Goal: Transaction & Acquisition: Purchase product/service

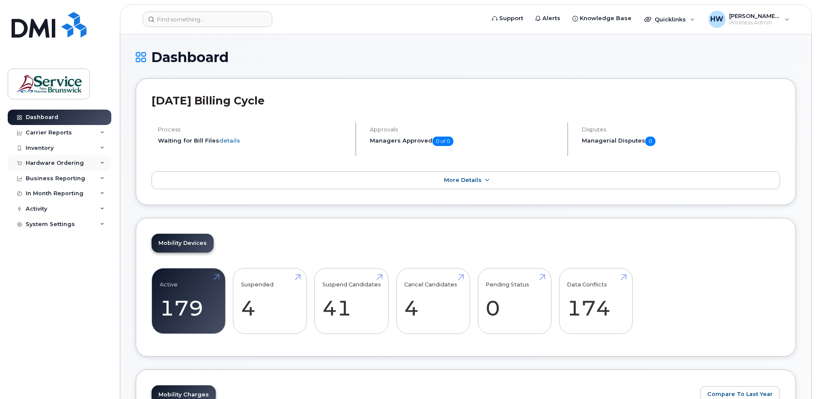
click at [102, 160] on div "Hardware Ordering" at bounding box center [60, 162] width 104 height 15
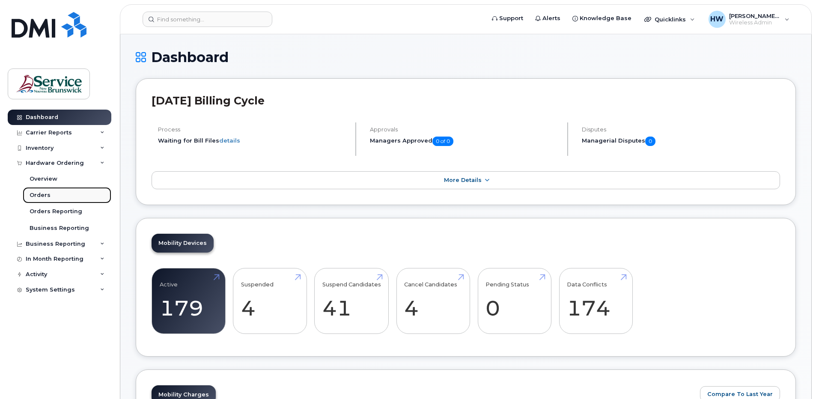
click at [45, 195] on div "Orders" at bounding box center [40, 195] width 21 height 8
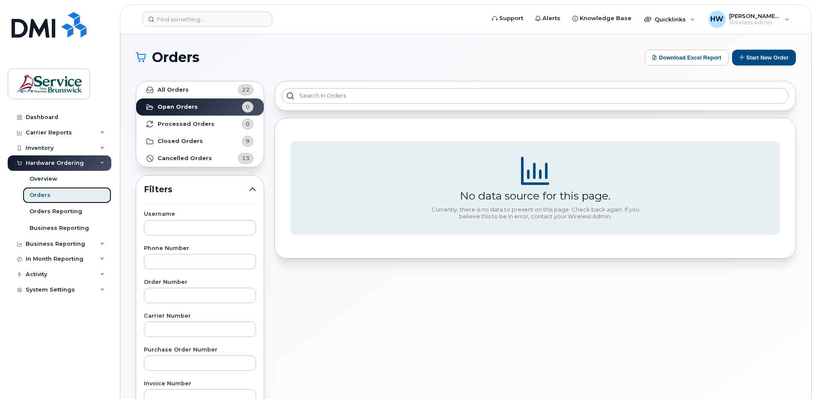
click at [44, 193] on div "Orders" at bounding box center [40, 195] width 21 height 8
click at [769, 59] on button "Start New Order" at bounding box center [764, 58] width 64 height 16
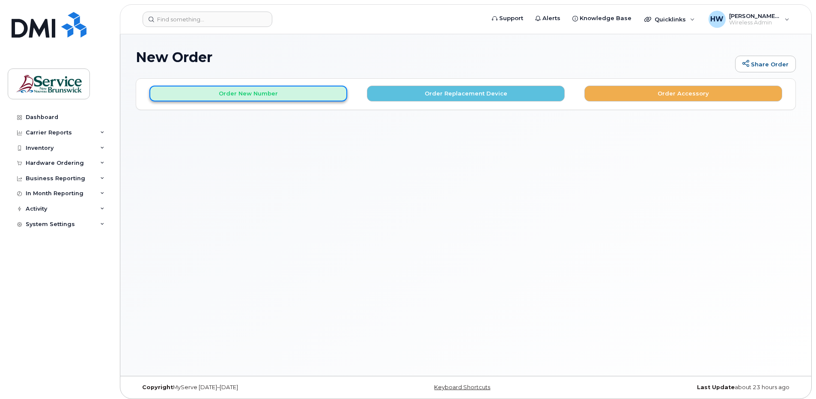
click at [258, 100] on button "Order New Number" at bounding box center [248, 94] width 198 height 16
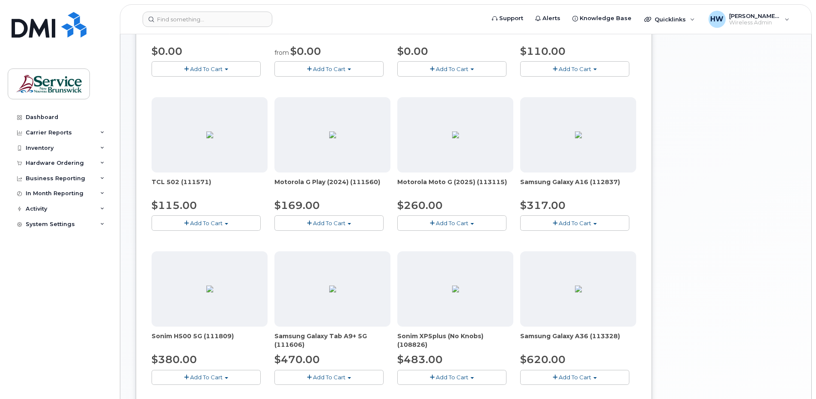
scroll to position [214, 0]
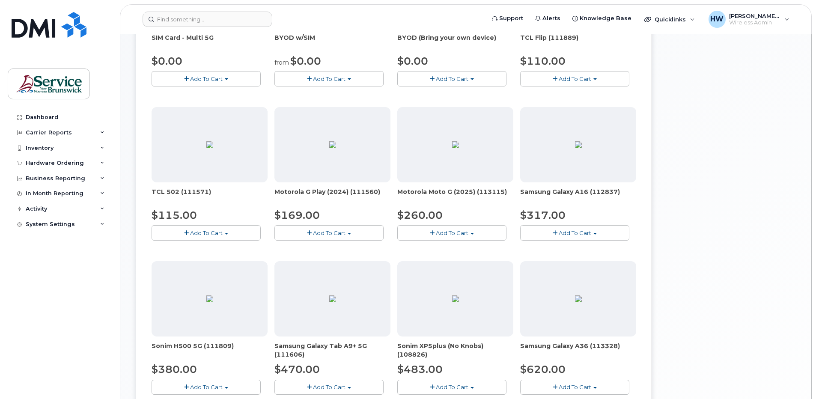
click at [563, 229] on button "Add To Cart" at bounding box center [574, 232] width 109 height 15
click at [592, 254] on div "Model Black 128 GB is available" at bounding box center [593, 249] width 140 height 11
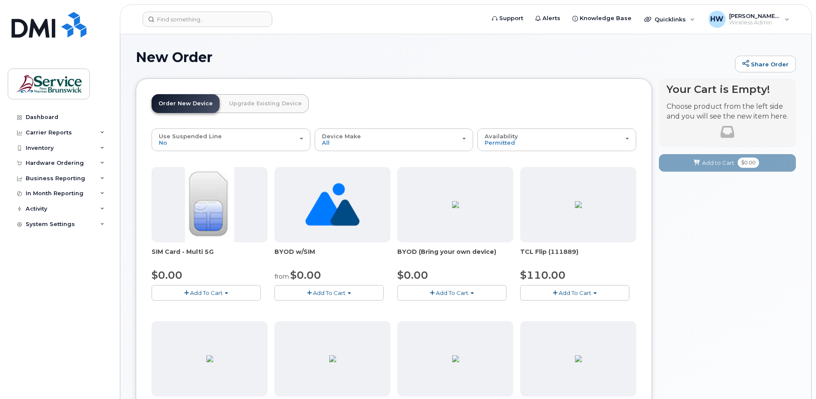
scroll to position [128, 0]
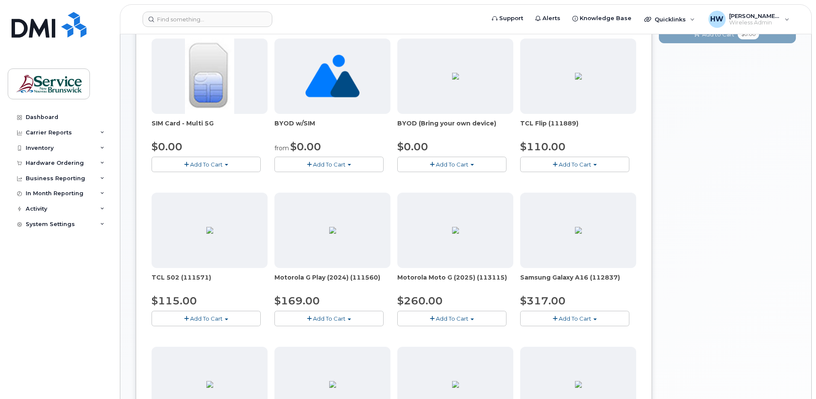
click at [575, 320] on span "Add To Cart" at bounding box center [575, 318] width 33 height 7
click at [582, 234] on img at bounding box center [578, 230] width 7 height 7
click at [575, 318] on span "Add To Cart" at bounding box center [575, 318] width 33 height 7
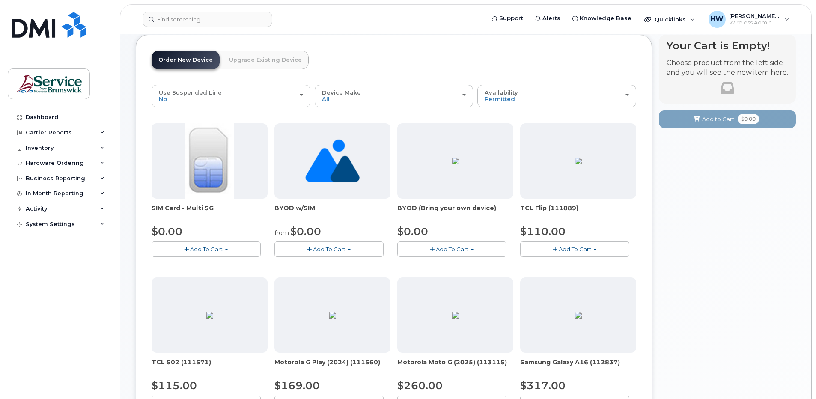
scroll to position [43, 0]
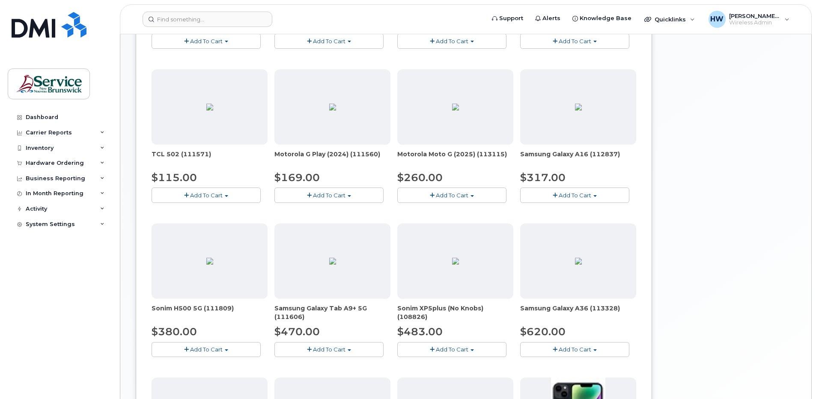
scroll to position [257, 0]
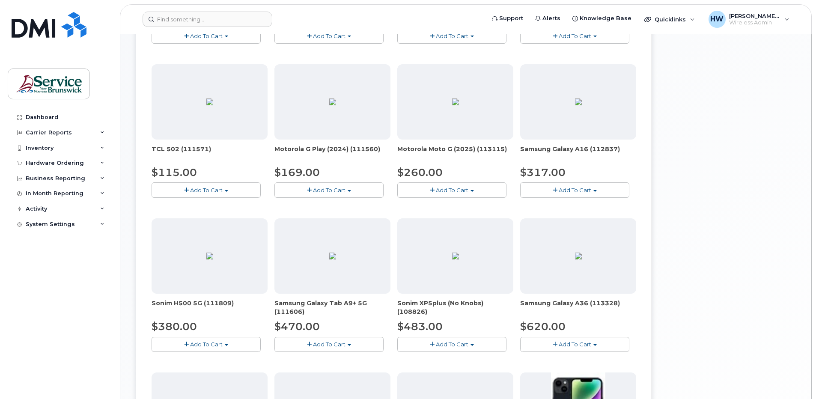
click at [585, 344] on span "Add To Cart" at bounding box center [575, 344] width 33 height 7
click at [570, 370] on link "$620.00 - 30-day activation (128GB model)" at bounding box center [593, 371] width 140 height 11
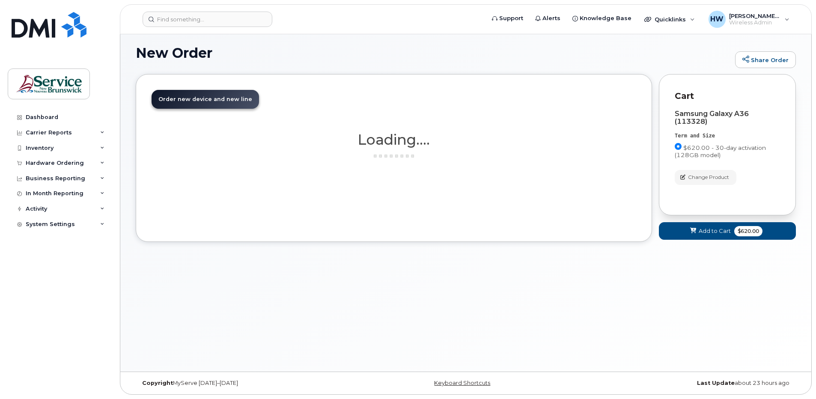
scroll to position [4, 0]
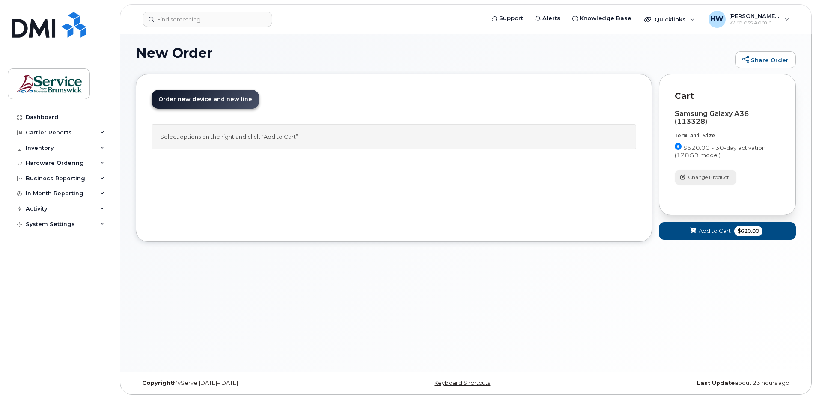
click at [700, 175] on span "Change Product" at bounding box center [708, 177] width 41 height 8
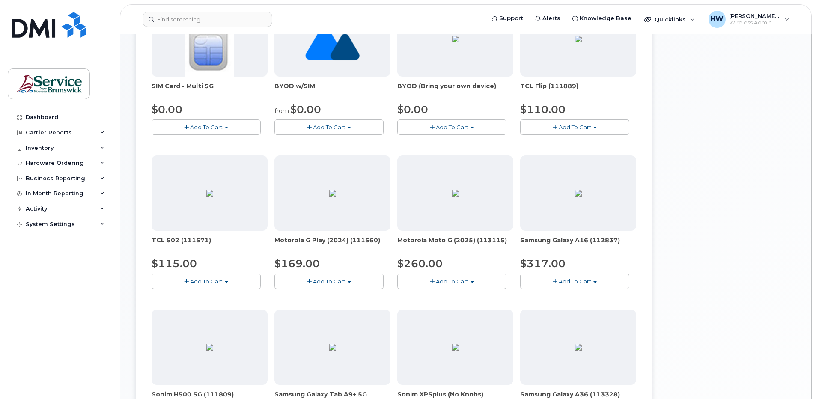
scroll to position [176, 0]
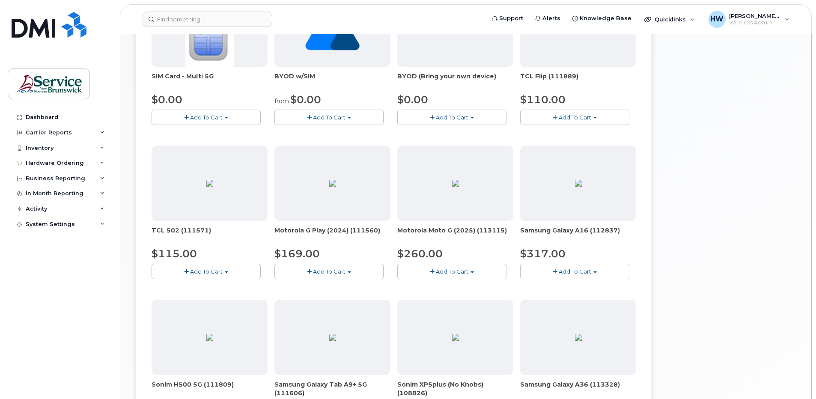
click at [576, 272] on span "Add To Cart" at bounding box center [575, 271] width 33 height 7
click at [564, 295] on link "$317.00 - 30-day activation (128GB model)" at bounding box center [593, 298] width 140 height 11
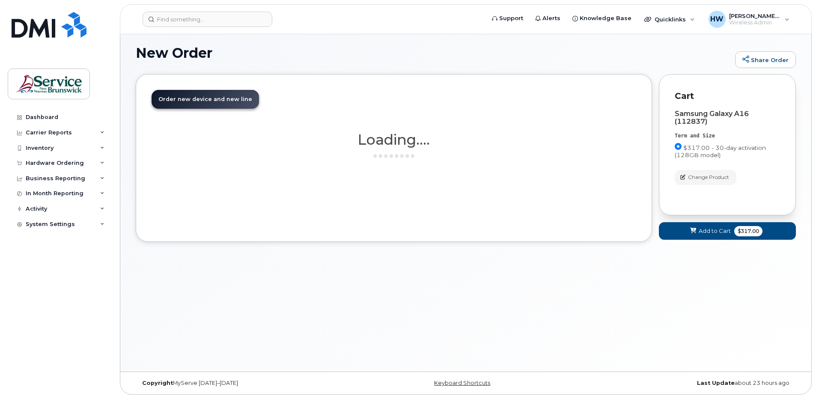
scroll to position [4, 0]
click at [564, 295] on div "New Order Share Order × Share This Order If you want to allow others to create …" at bounding box center [465, 201] width 691 height 342
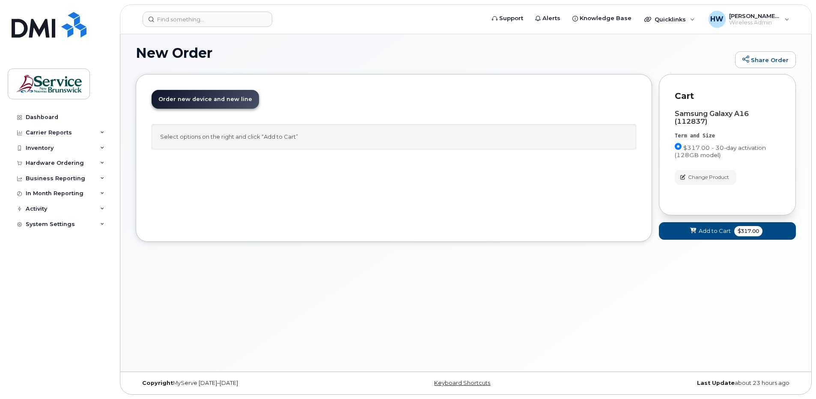
click at [209, 100] on span "Order new device and new line" at bounding box center [205, 99] width 94 height 6
click at [327, 156] on div "All new mobile devices come with Selected device does not include Wall Charger …" at bounding box center [394, 141] width 485 height 34
click at [714, 231] on span "Add to Cart" at bounding box center [715, 231] width 32 height 8
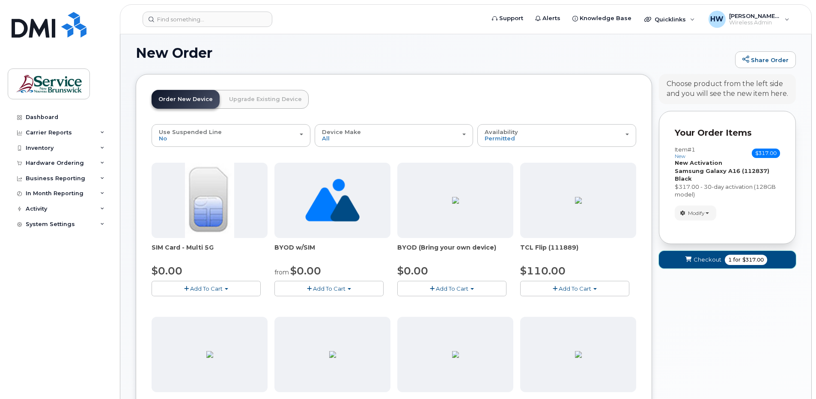
click at [745, 260] on span "$317.00" at bounding box center [753, 260] width 21 height 8
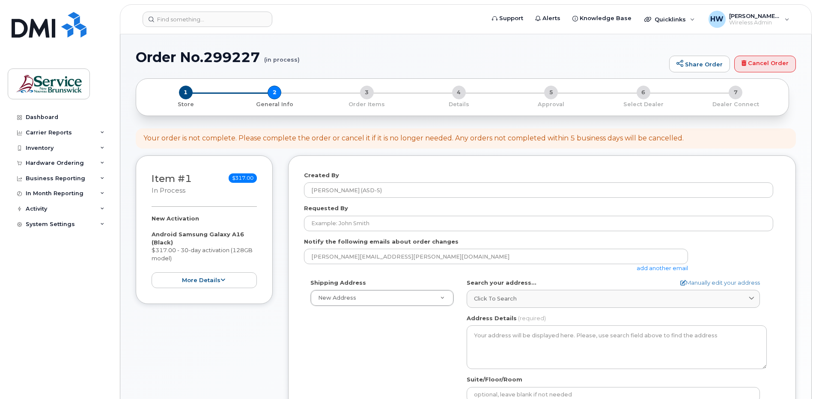
select select
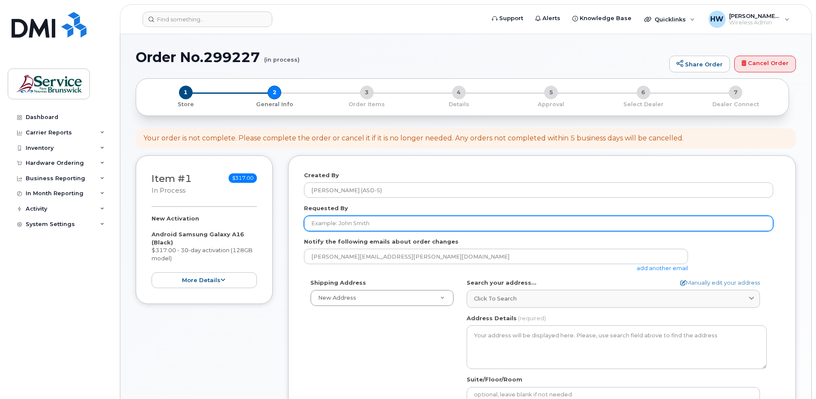
drag, startPoint x: 314, startPoint y: 224, endPoint x: 319, endPoint y: 224, distance: 5.1
click at [314, 224] on input "Requested By" at bounding box center [538, 223] width 469 height 15
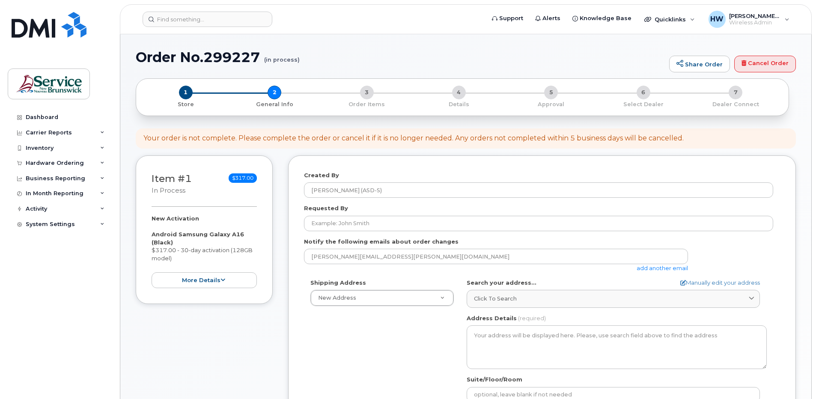
click at [309, 352] on div "Shipping Address New Address New Address ASD-E Main Office ASD-N Bathurst Educa…" at bounding box center [538, 377] width 469 height 197
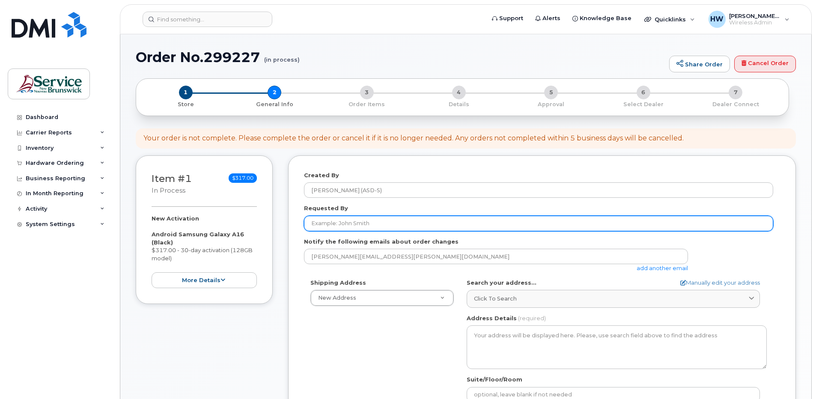
click at [319, 222] on input "Requested By" at bounding box center [538, 223] width 469 height 15
type input "[PERSON_NAME]"
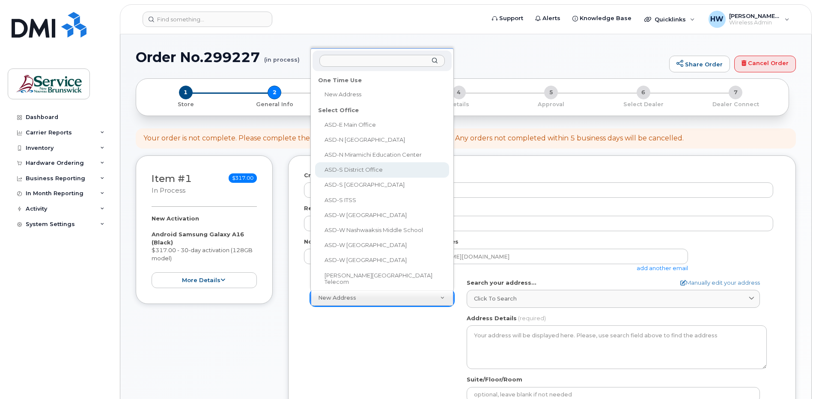
select select
type textarea "490 Woodward Ave Saint John New Brunswick E2K 5N3"
type input "Stephanie Worth"
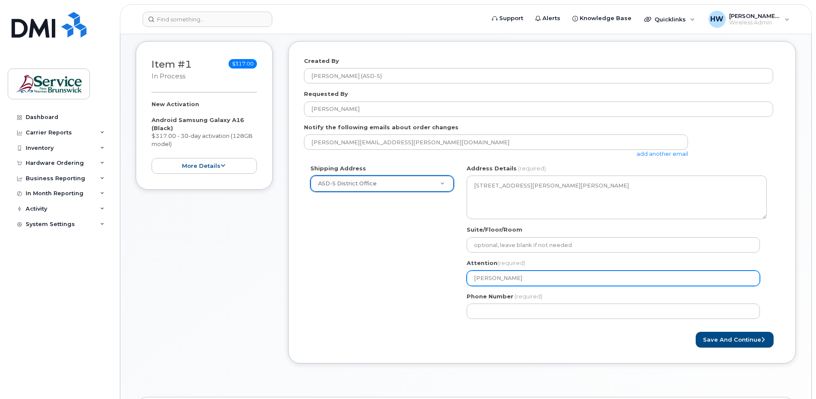
scroll to position [128, 0]
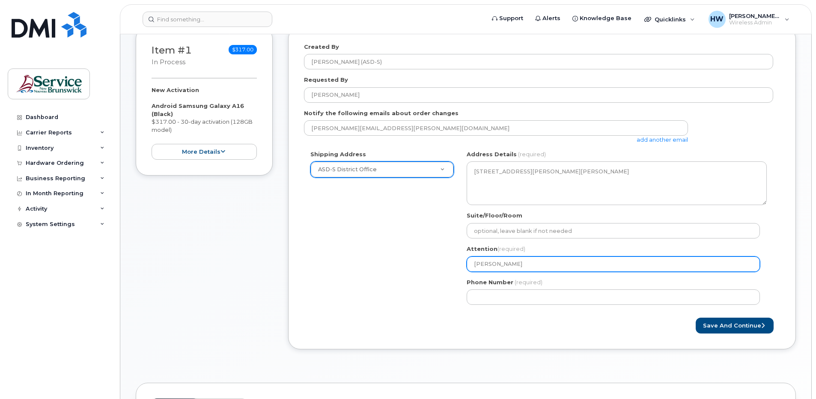
drag, startPoint x: 532, startPoint y: 264, endPoint x: 370, endPoint y: 264, distance: 161.9
click at [370, 264] on div "Shipping Address ASD-S District Office New Address ASD-E Main Office ASD-N Bath…" at bounding box center [538, 230] width 469 height 161
select select
type input "W"
select select
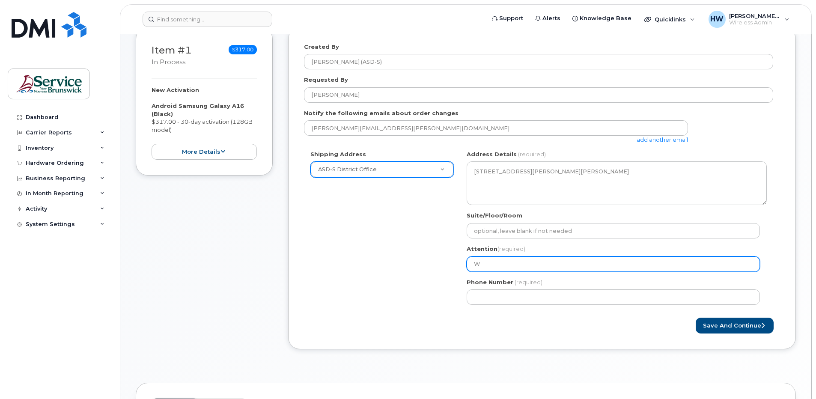
type input "We"
select select
type input "Wen"
select select
type input "Wend"
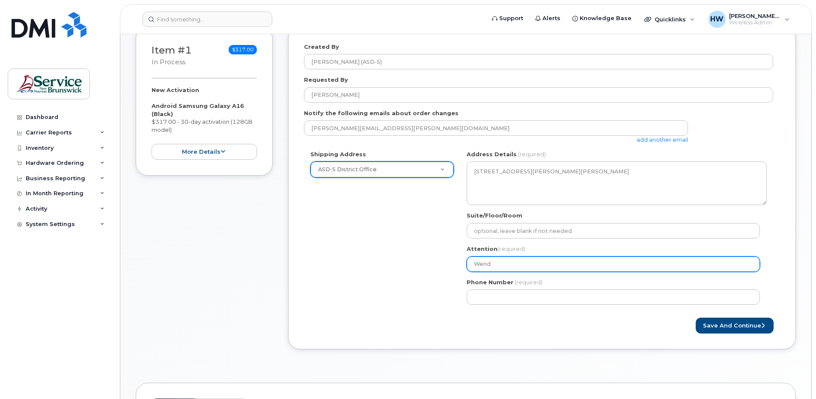
select select
type input "Wendy"
select select
type input "Wendy H"
select select
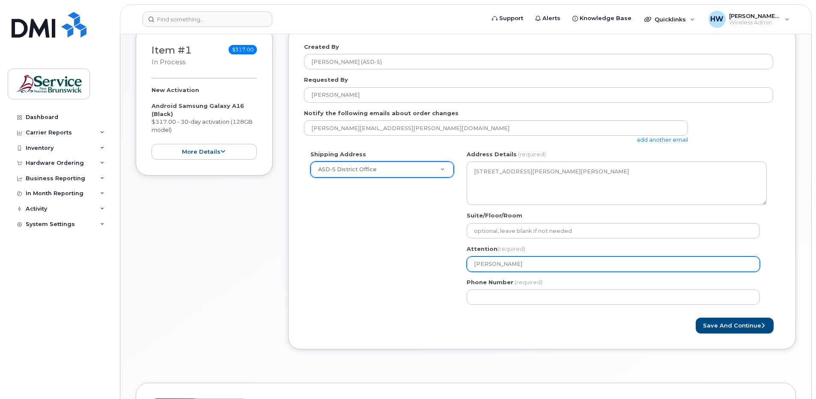
type input "Wendy Hu"
select select
type input "Wendy Hue"
select select
type input "Wendy Hues"
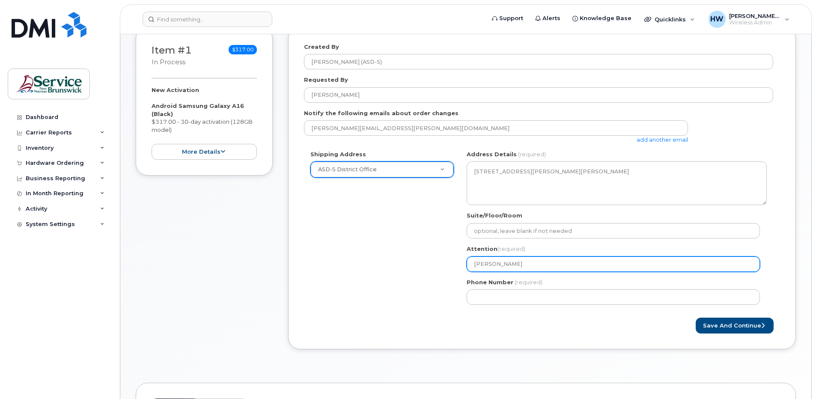
select select
type input "Wendy Huese"
select select
type input "[PERSON_NAME]"
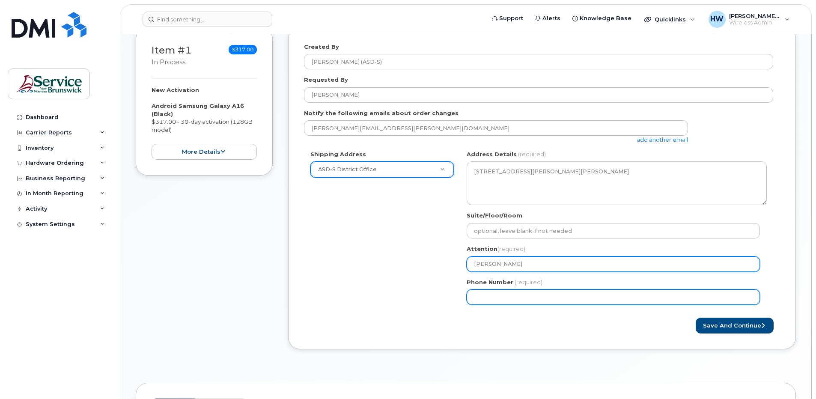
type input "5066395003"
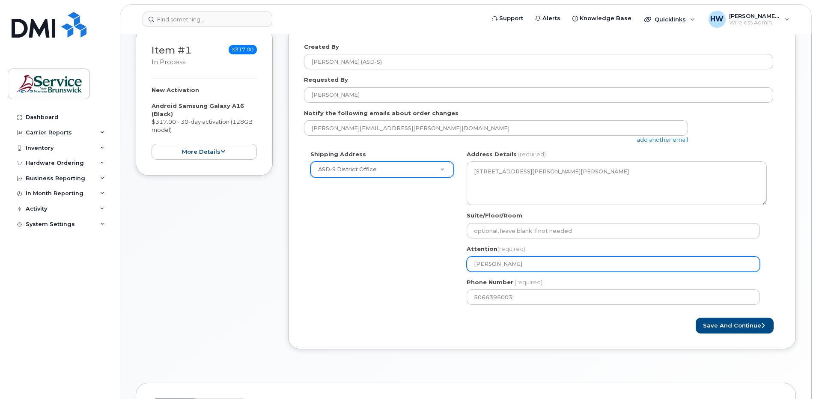
select select
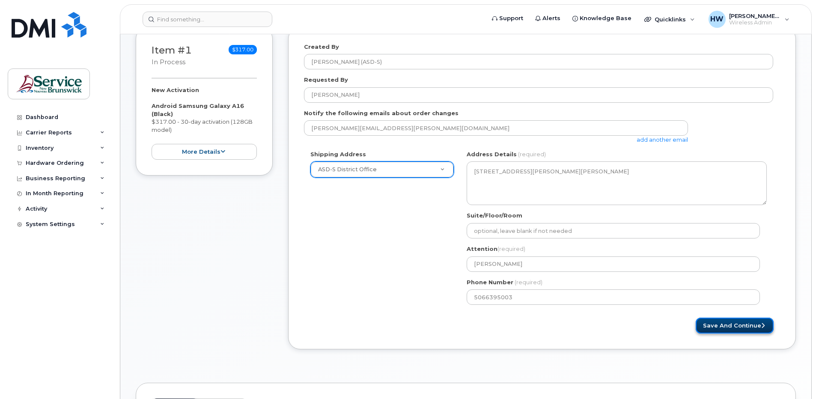
click at [725, 326] on button "Save and Continue" at bounding box center [735, 326] width 78 height 16
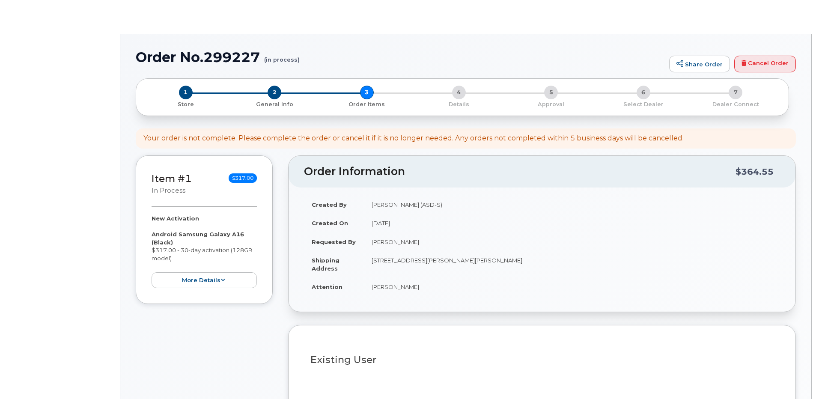
select select
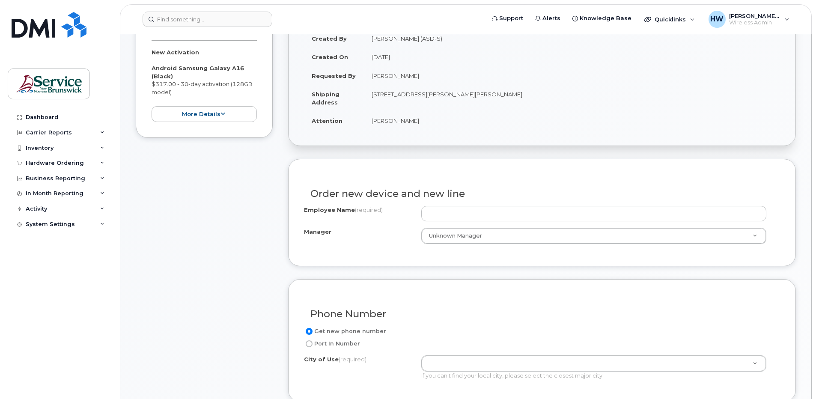
scroll to position [171, 0]
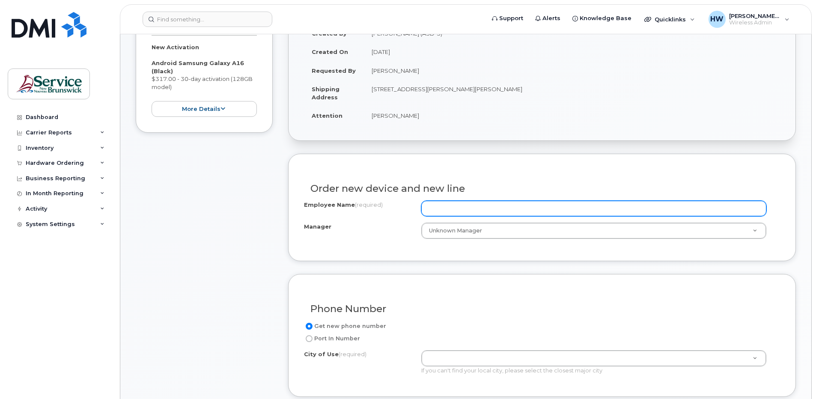
click at [438, 203] on input "Employee Name (required)" at bounding box center [593, 208] width 345 height 15
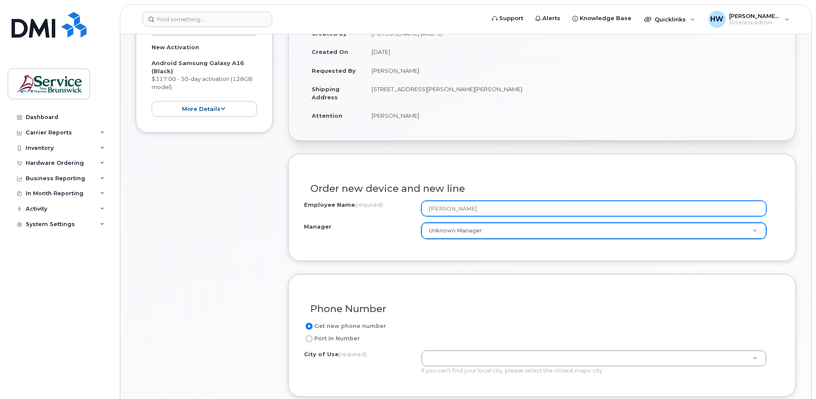
type input "[PERSON_NAME]"
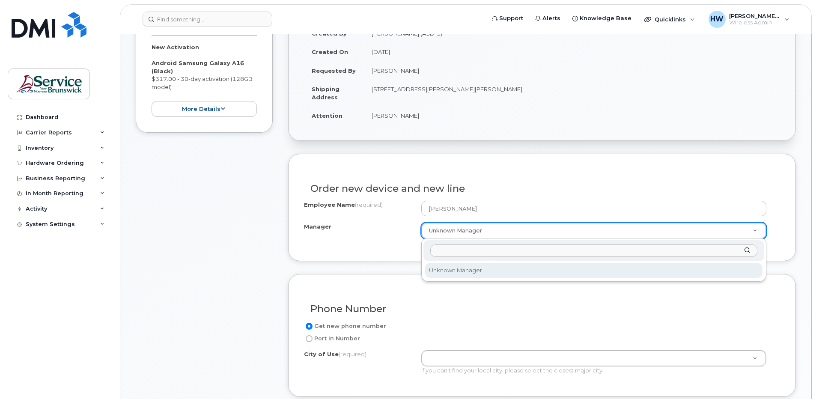
click at [444, 241] on div "Manager" at bounding box center [594, 250] width 341 height 21
click at [455, 249] on input "Manager" at bounding box center [593, 251] width 327 height 12
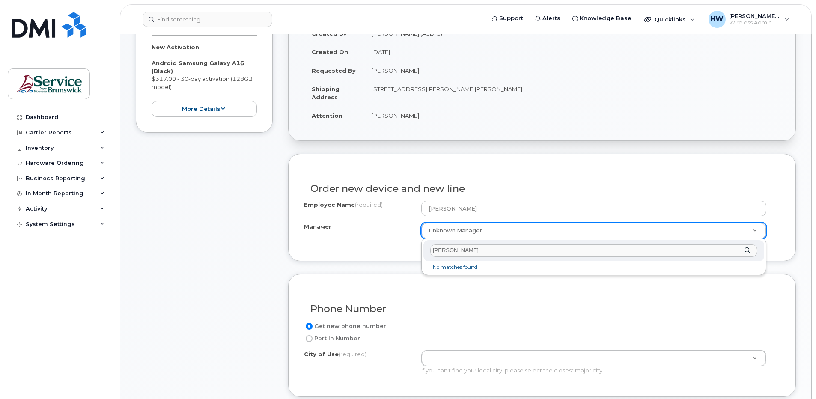
type input "Todd Cormier"
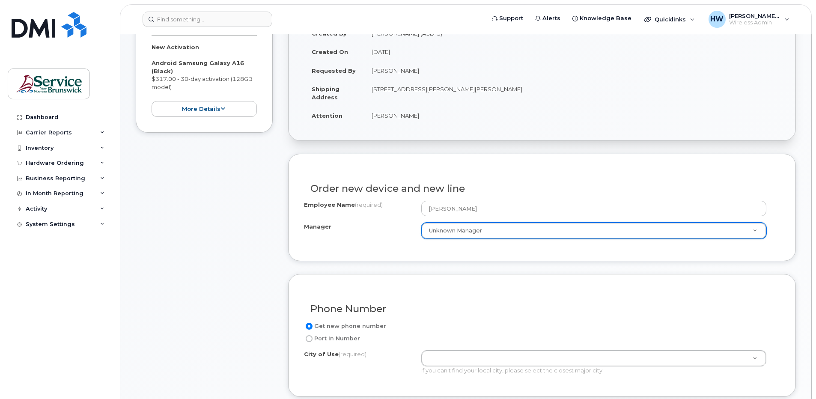
drag, startPoint x: 437, startPoint y: 321, endPoint x: 438, endPoint y: 314, distance: 6.9
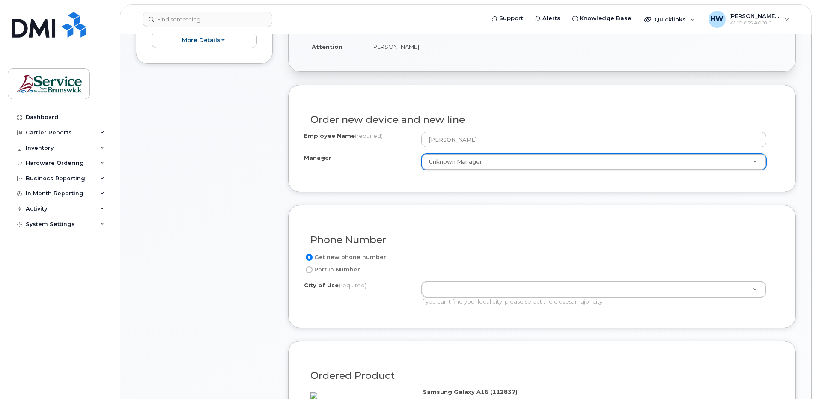
scroll to position [257, 0]
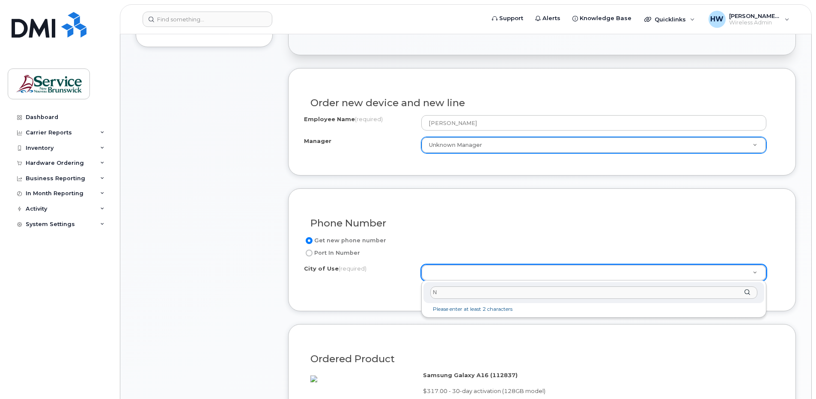
type input "NB"
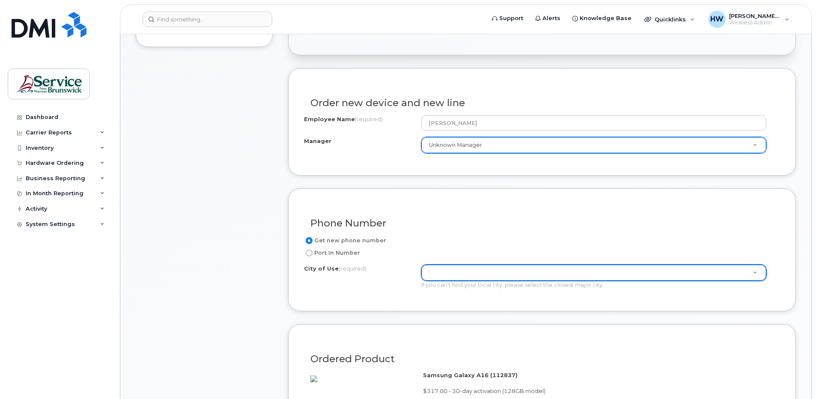
type input "S"
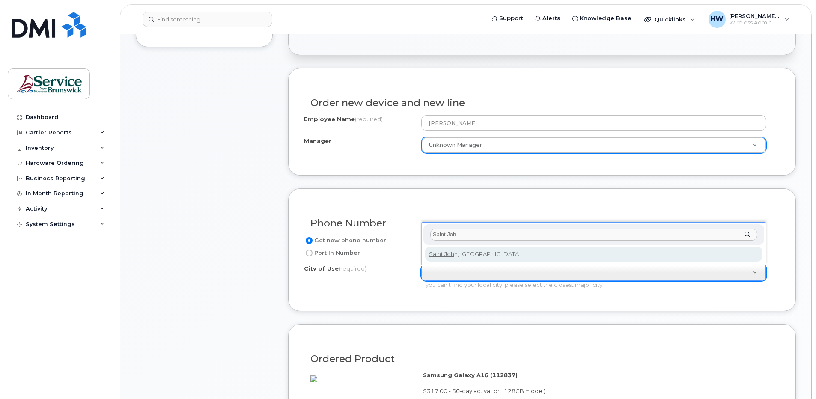
type input "Saint Joh"
type input "2008"
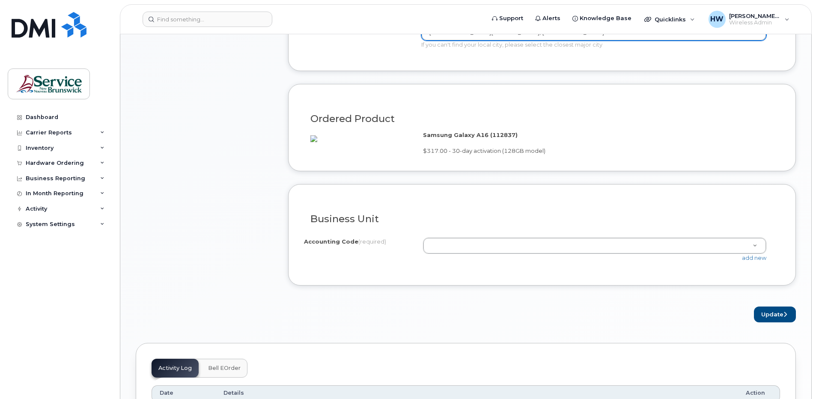
scroll to position [514, 0]
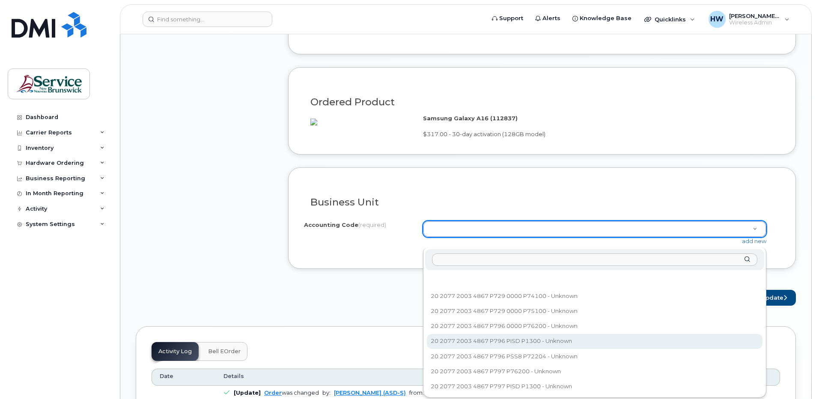
select select "20 2077 2003 4867 P796 PISD P1300"
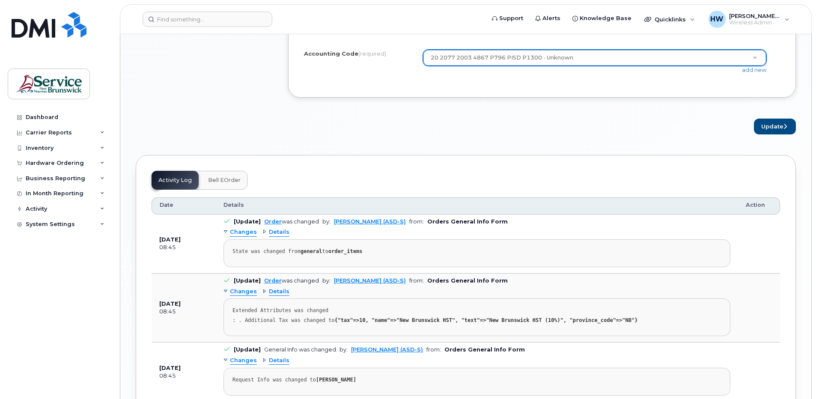
scroll to position [642, 0]
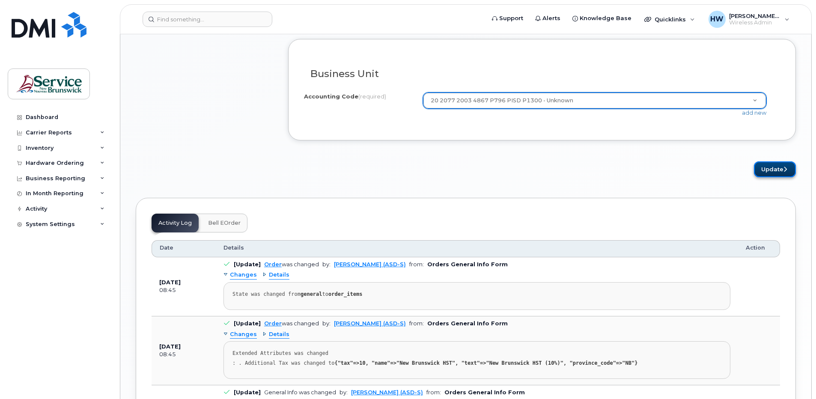
click at [770, 177] on button "Update" at bounding box center [775, 169] width 42 height 16
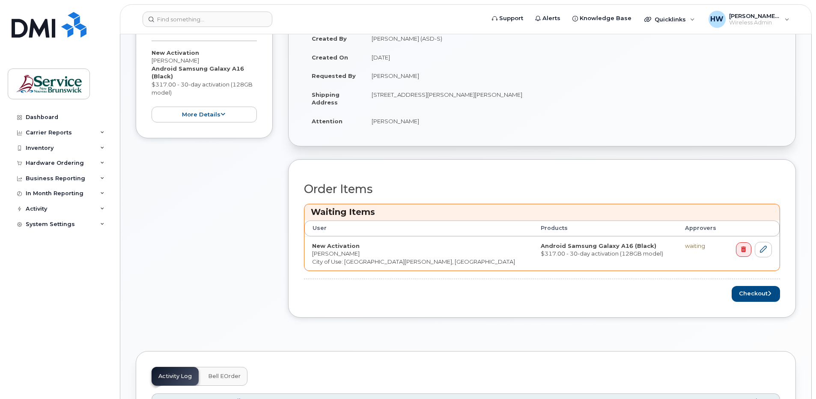
scroll to position [214, 0]
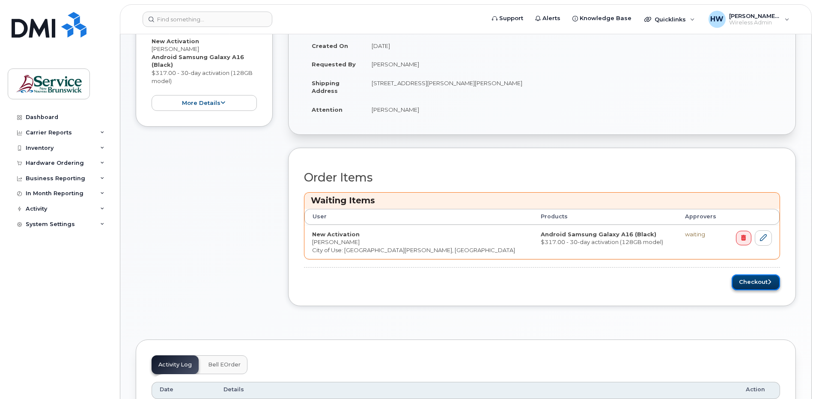
click at [759, 280] on button "Checkout" at bounding box center [756, 283] width 48 height 16
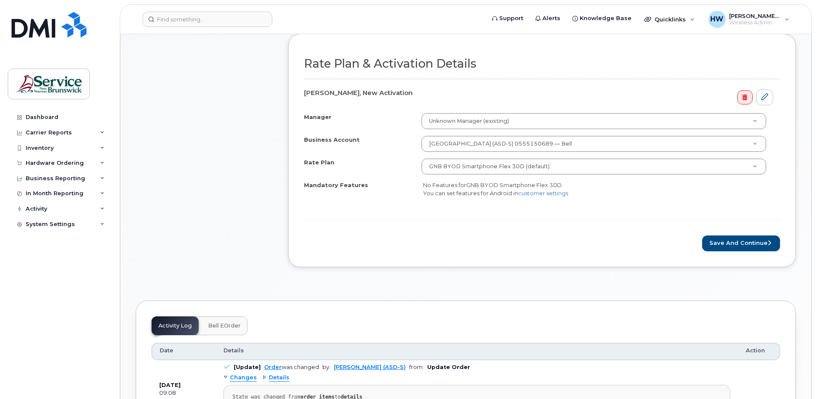
scroll to position [257, 0]
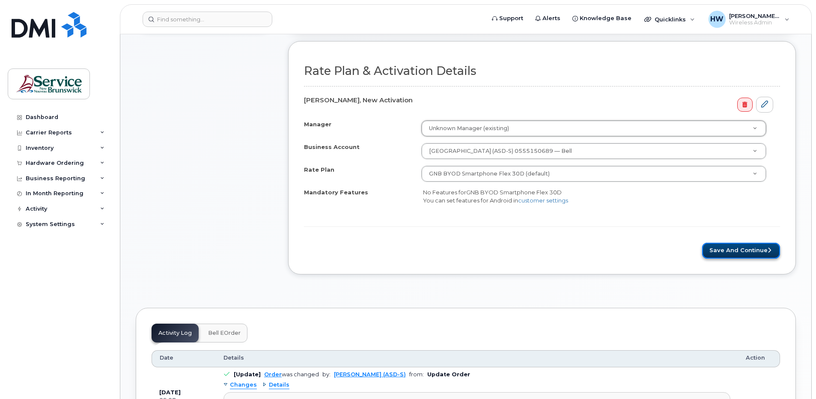
click at [749, 252] on button "Save and Continue" at bounding box center [741, 251] width 78 height 16
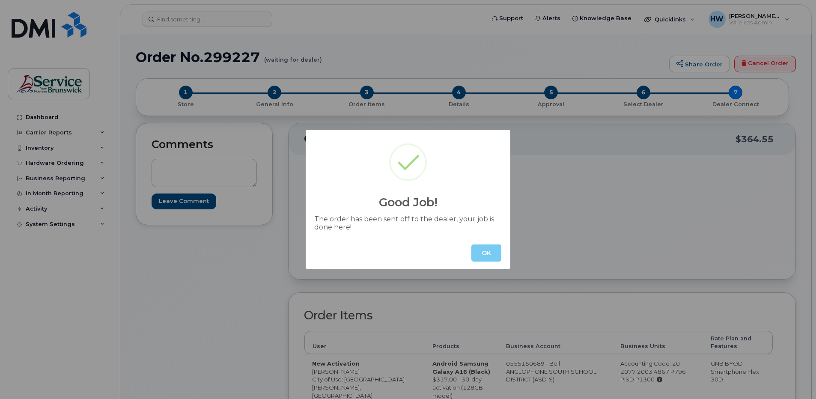
click at [486, 250] on button "OK" at bounding box center [487, 253] width 30 height 17
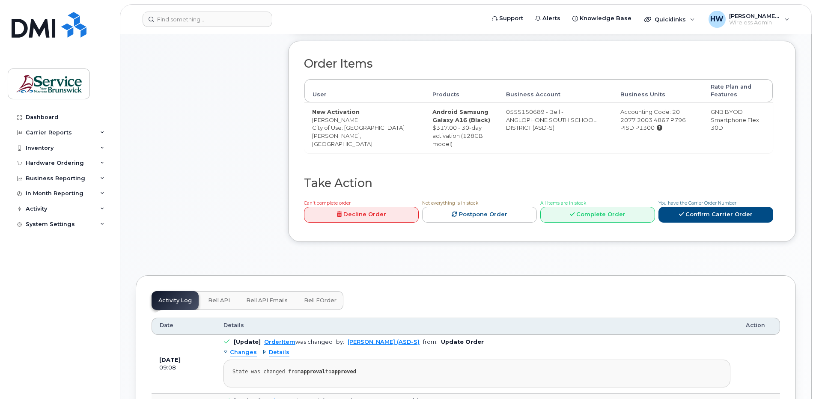
scroll to position [257, 0]
